Goal: Information Seeking & Learning: Find specific fact

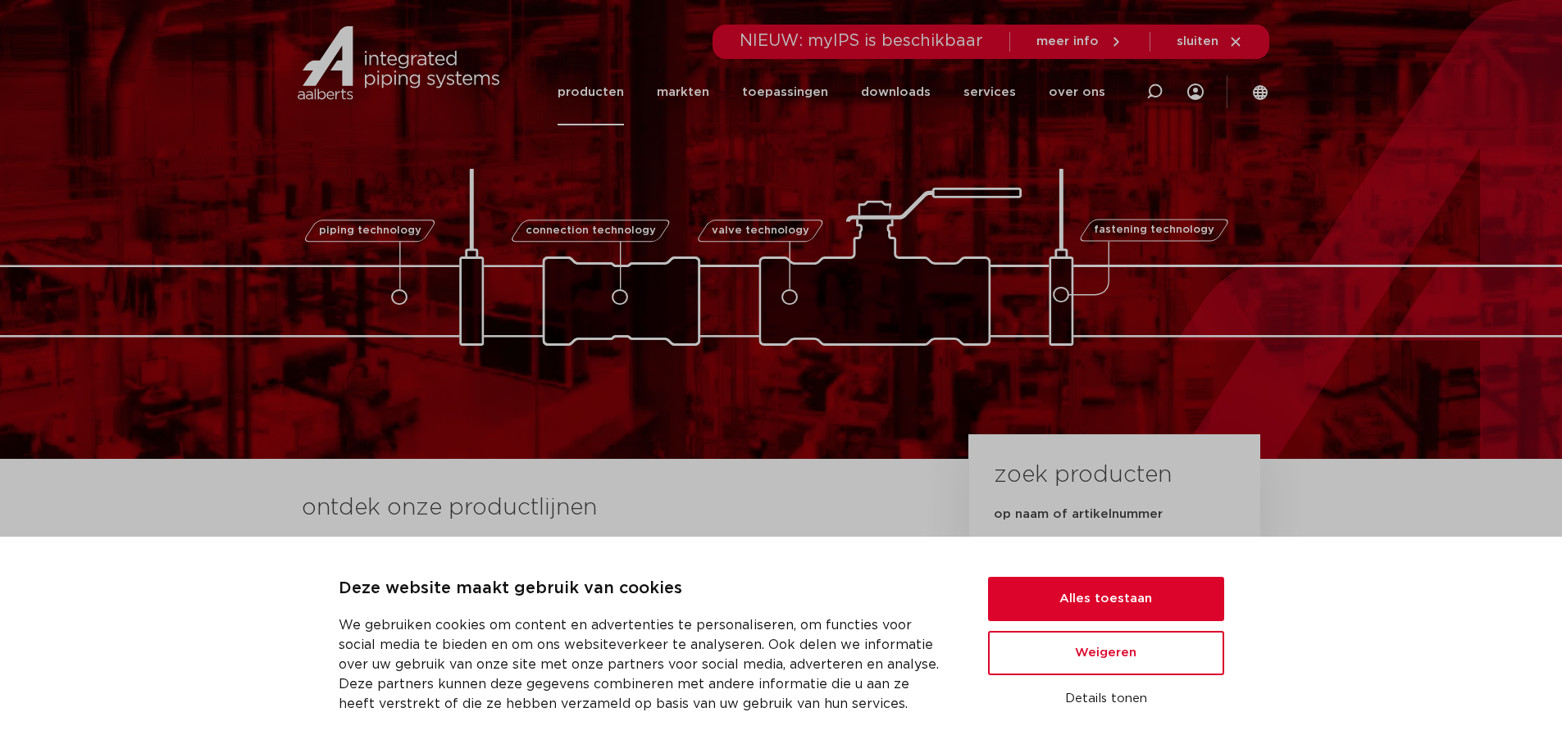
click at [610, 93] on link "producten" at bounding box center [591, 92] width 66 height 66
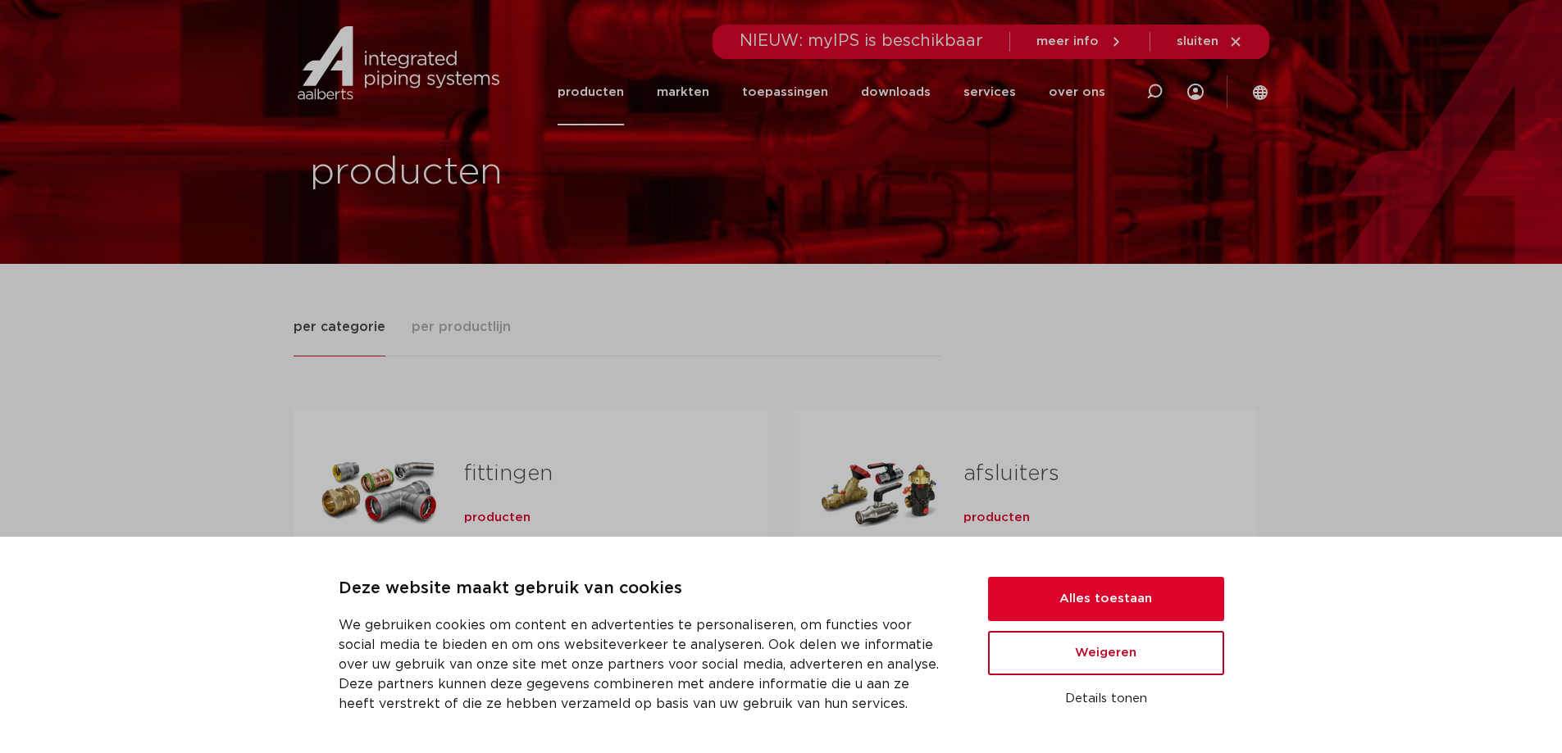
click at [1087, 635] on button "Weigeren" at bounding box center [1106, 653] width 236 height 44
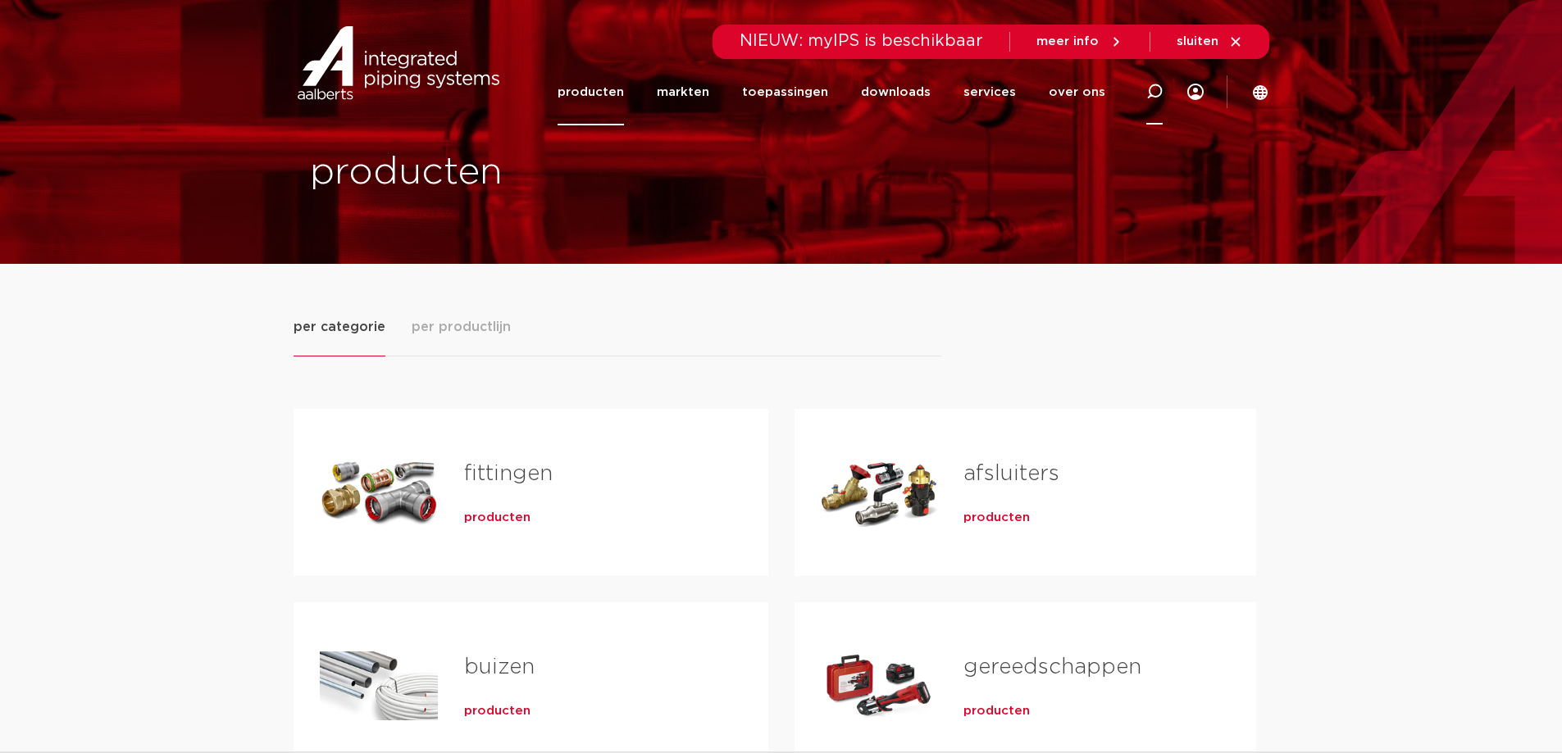
click at [1154, 93] on icon at bounding box center [1154, 92] width 16 height 16
click at [699, 92] on input "Zoeken" at bounding box center [918, 89] width 516 height 33
type input "6670336"
click button "Zoeken" at bounding box center [0, 0] width 0 height 0
